Goal: Use online tool/utility

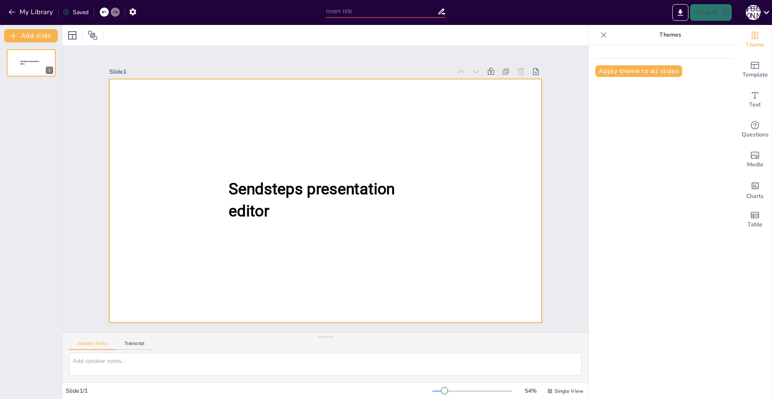
type input "New Sendsteps"
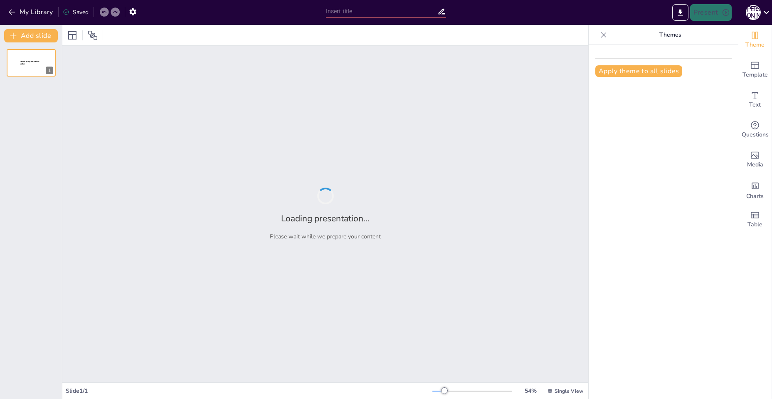
type input "Imported Шаблон ppt umgi16_9_201223.pptx"
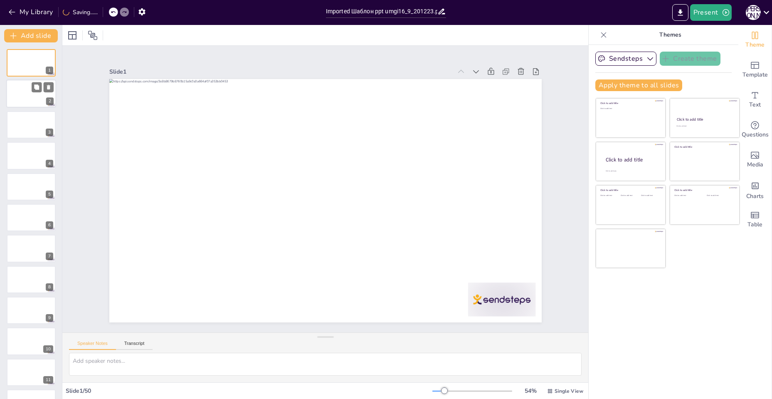
click at [20, 92] on div at bounding box center [31, 94] width 50 height 28
click at [23, 121] on div at bounding box center [31, 125] width 50 height 28
click at [27, 156] on div at bounding box center [31, 155] width 50 height 28
click at [25, 189] on div at bounding box center [31, 186] width 50 height 28
click at [23, 219] on div at bounding box center [31, 217] width 50 height 28
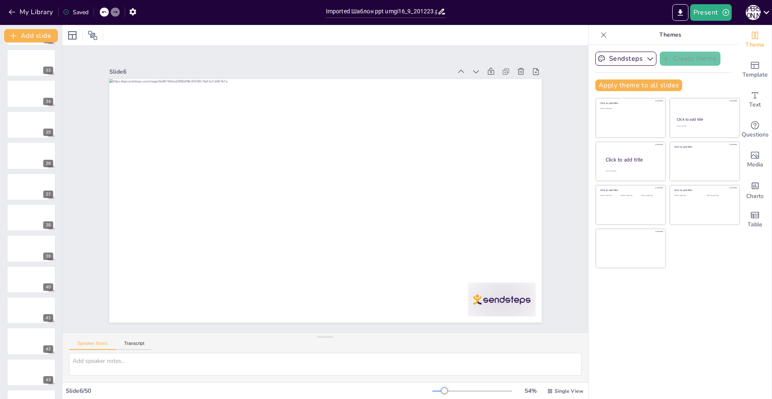
scroll to position [1199, 0]
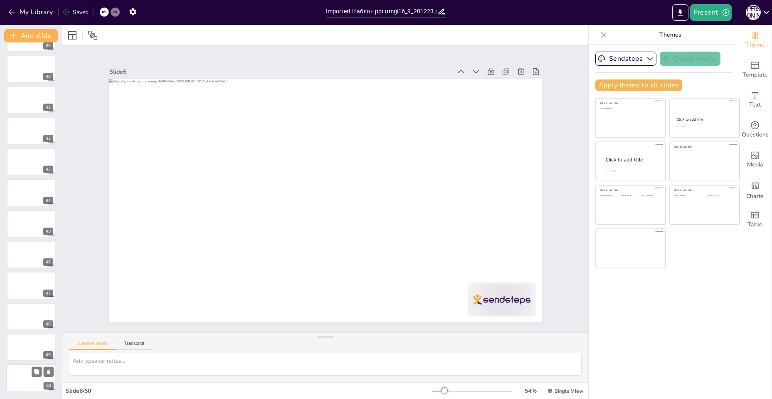
click at [26, 375] on div at bounding box center [31, 378] width 50 height 28
click at [27, 335] on div at bounding box center [31, 347] width 50 height 28
click at [16, 312] on div at bounding box center [31, 316] width 50 height 28
click at [20, 285] on div at bounding box center [31, 285] width 50 height 28
click at [20, 317] on div at bounding box center [31, 316] width 50 height 28
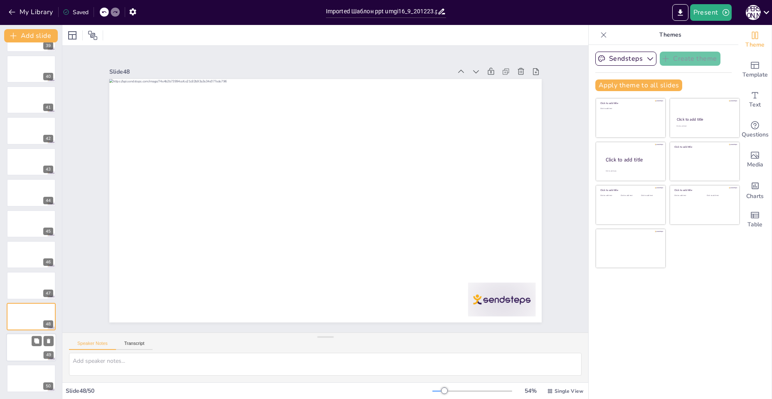
click at [28, 346] on div at bounding box center [31, 347] width 50 height 28
click at [17, 374] on div at bounding box center [31, 378] width 50 height 28
